Goal: Information Seeking & Learning: Learn about a topic

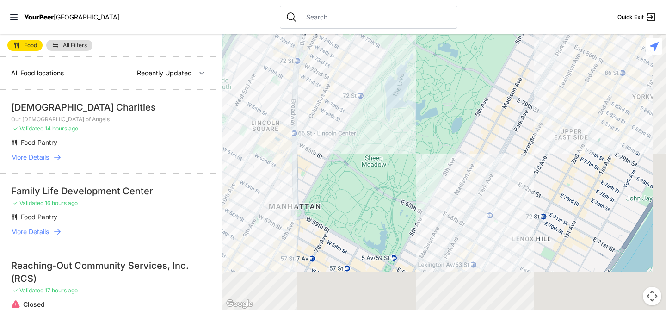
drag, startPoint x: 404, startPoint y: 202, endPoint x: 384, endPoint y: 45, distance: 158.1
click at [384, 45] on div at bounding box center [444, 171] width 444 height 275
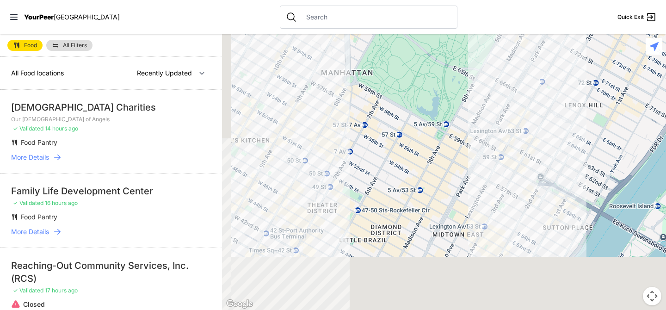
drag, startPoint x: 371, startPoint y: 214, endPoint x: 422, endPoint y: 115, distance: 111.6
click at [422, 117] on div at bounding box center [444, 171] width 444 height 275
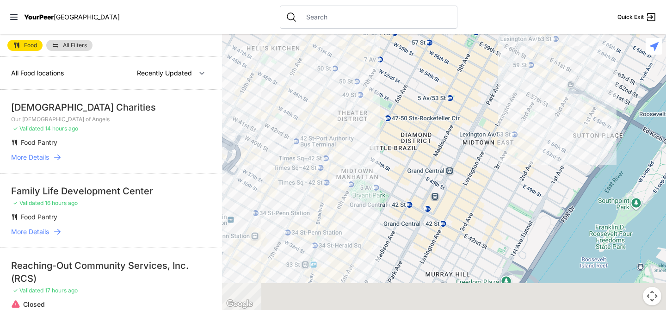
drag, startPoint x: 363, startPoint y: 199, endPoint x: 388, endPoint y: 139, distance: 65.5
click at [388, 139] on div at bounding box center [444, 171] width 444 height 275
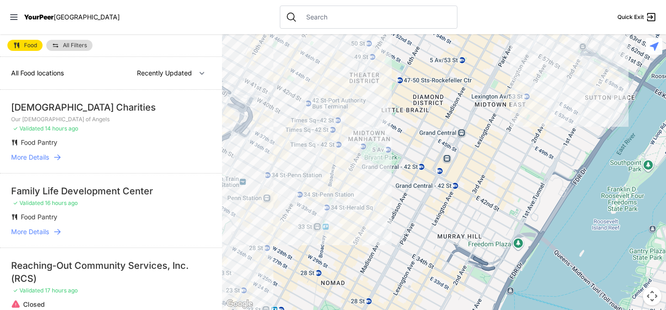
click at [336, 197] on div at bounding box center [444, 171] width 444 height 275
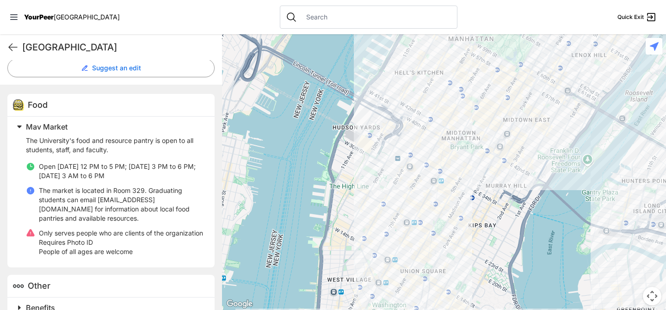
scroll to position [251, 0]
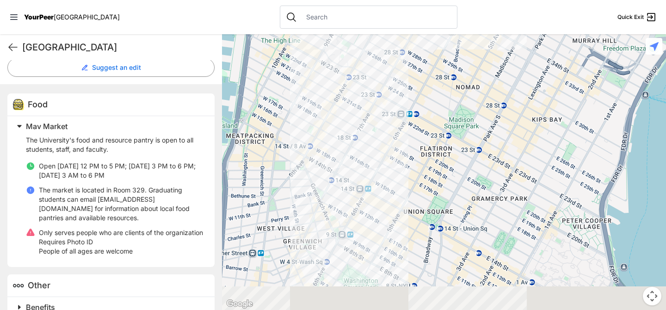
drag, startPoint x: 423, startPoint y: 242, endPoint x: 420, endPoint y: 113, distance: 129.0
click at [420, 113] on div at bounding box center [444, 171] width 444 height 275
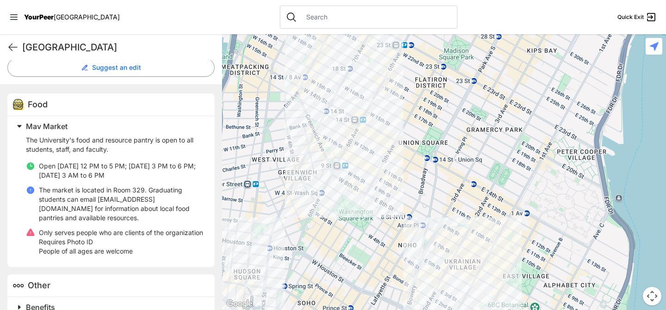
click at [373, 159] on div at bounding box center [444, 171] width 444 height 275
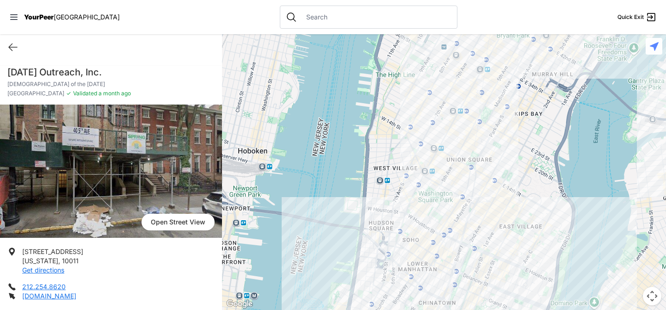
drag, startPoint x: 408, startPoint y: 219, endPoint x: 367, endPoint y: 86, distance: 138.2
click at [368, 86] on div at bounding box center [444, 171] width 444 height 275
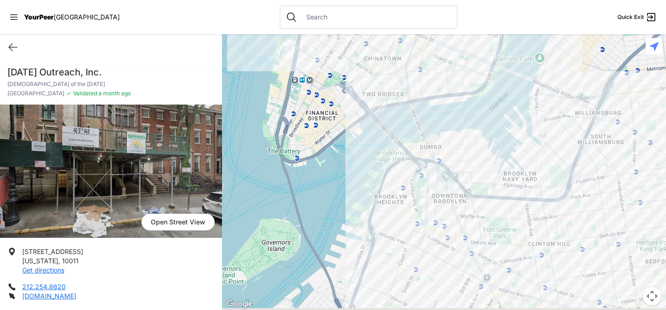
drag, startPoint x: 367, startPoint y: 214, endPoint x: 364, endPoint y: 110, distance: 104.5
click at [365, 113] on div at bounding box center [444, 171] width 444 height 275
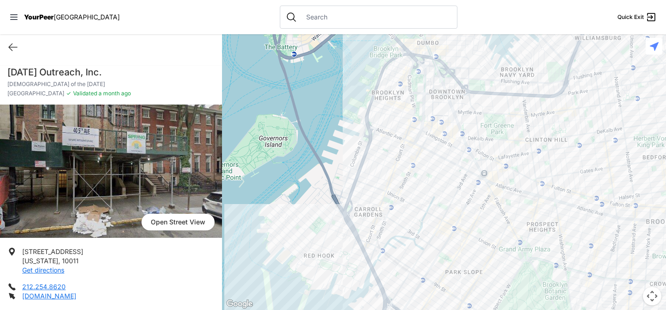
drag, startPoint x: 380, startPoint y: 249, endPoint x: 380, endPoint y: 107, distance: 141.9
click at [380, 108] on div at bounding box center [444, 171] width 444 height 275
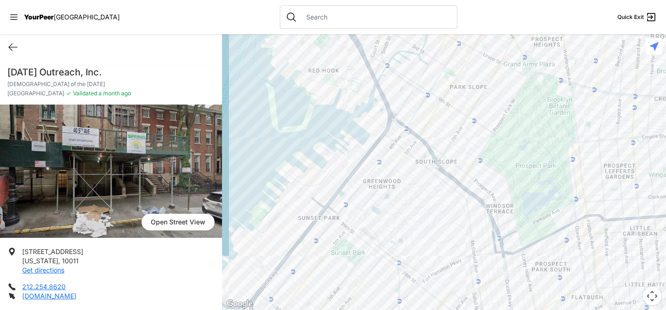
drag, startPoint x: 336, startPoint y: 257, endPoint x: 352, endPoint y: 196, distance: 63.1
click at [352, 196] on div at bounding box center [444, 171] width 444 height 275
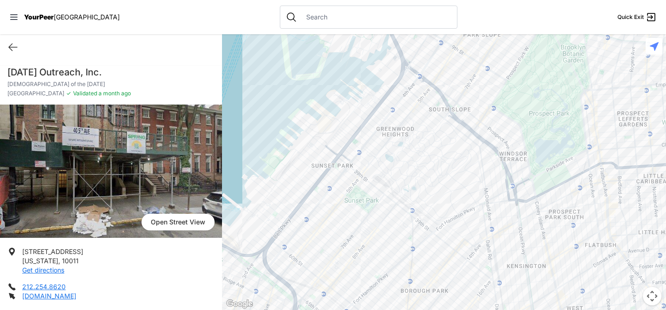
click at [354, 159] on div at bounding box center [444, 171] width 444 height 275
